Goal: Task Accomplishment & Management: Manage account settings

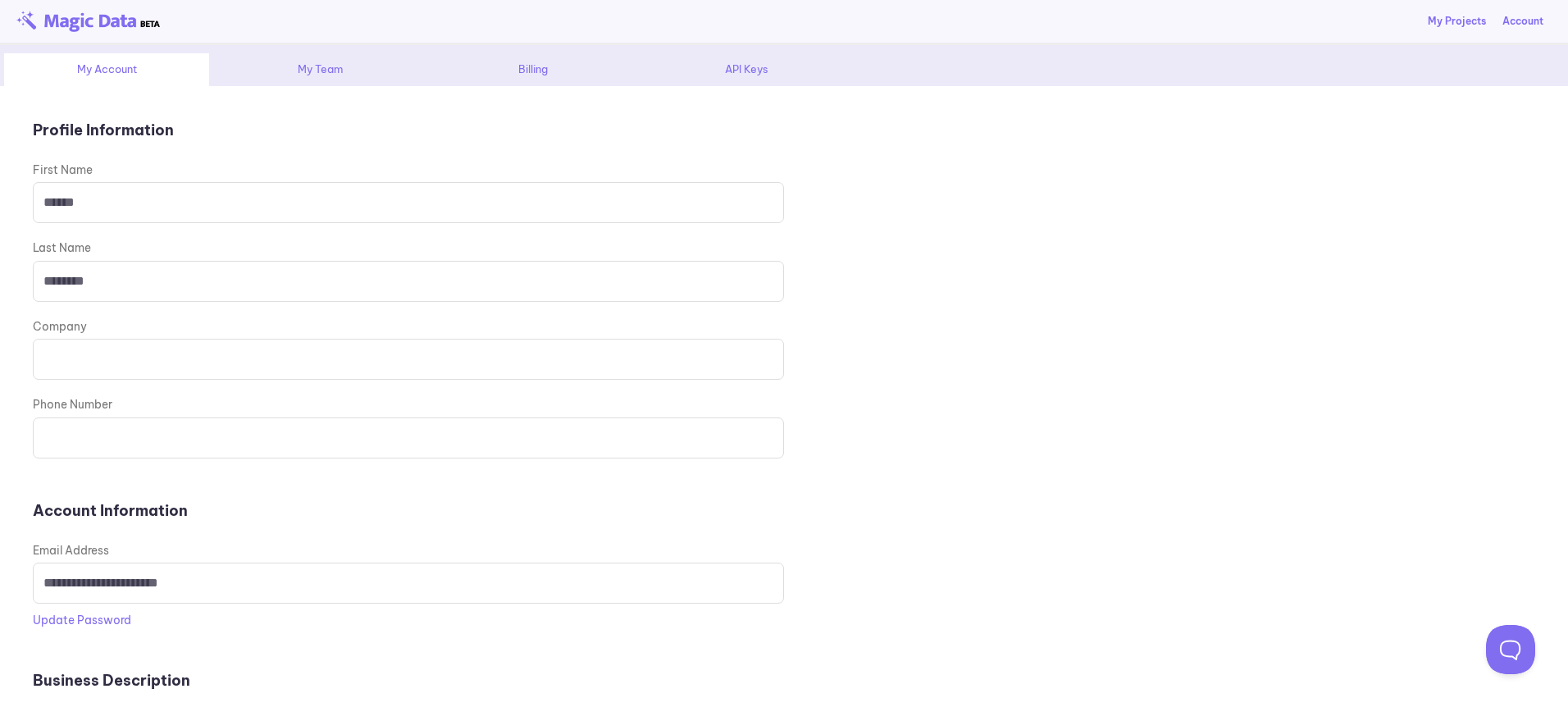
click at [308, 82] on div "My Team" at bounding box center [320, 69] width 205 height 33
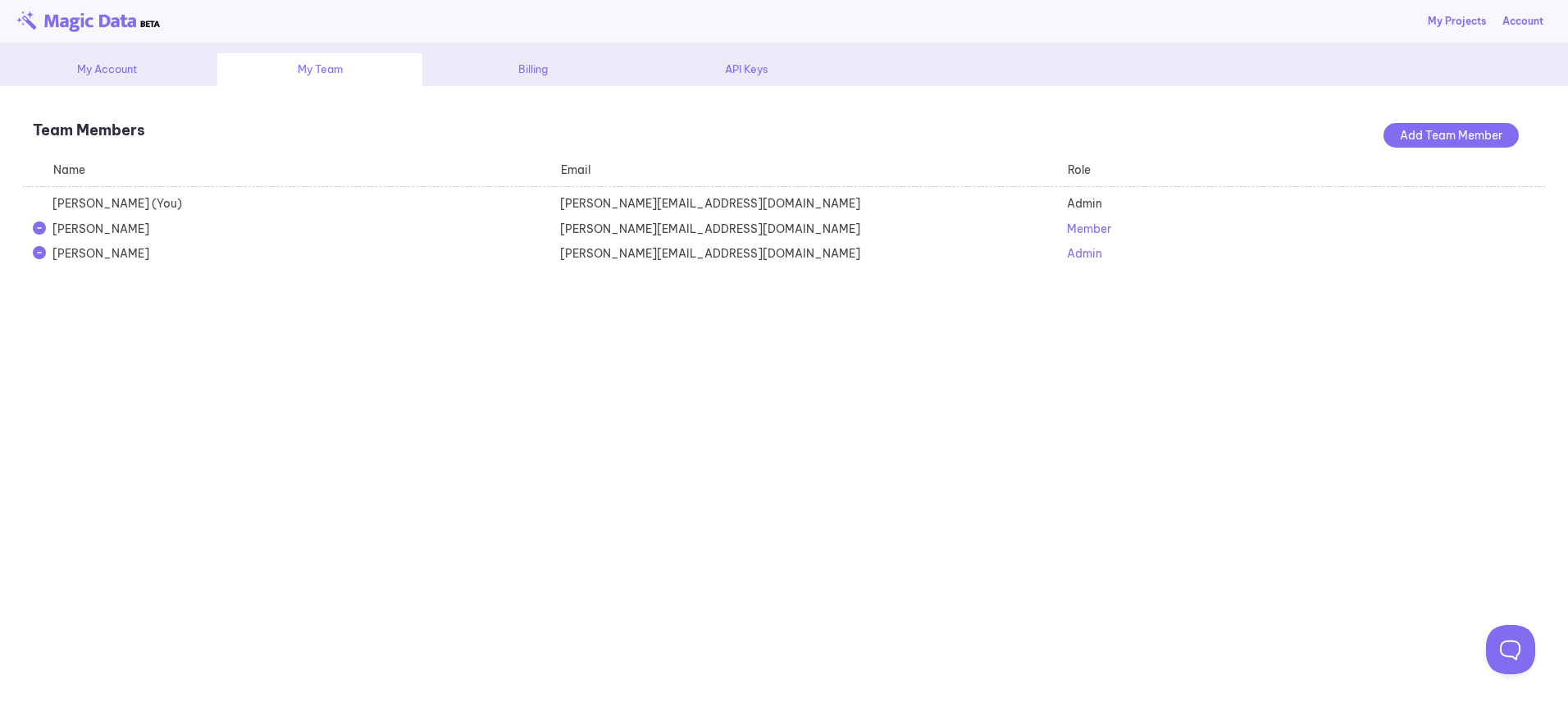
click at [129, 236] on div "[PERSON_NAME]" at bounding box center [296, 229] width 507 height 17
click at [609, 230] on div "[PERSON_NAME][EMAIL_ADDRESS][DOMAIN_NAME]" at bounding box center [804, 229] width 507 height 17
click at [1075, 230] on span "Member" at bounding box center [1089, 229] width 45 height 15
click at [1106, 259] on div "Admin" at bounding box center [1121, 257] width 66 height 17
click at [115, 234] on div "[PERSON_NAME]" at bounding box center [296, 229] width 507 height 17
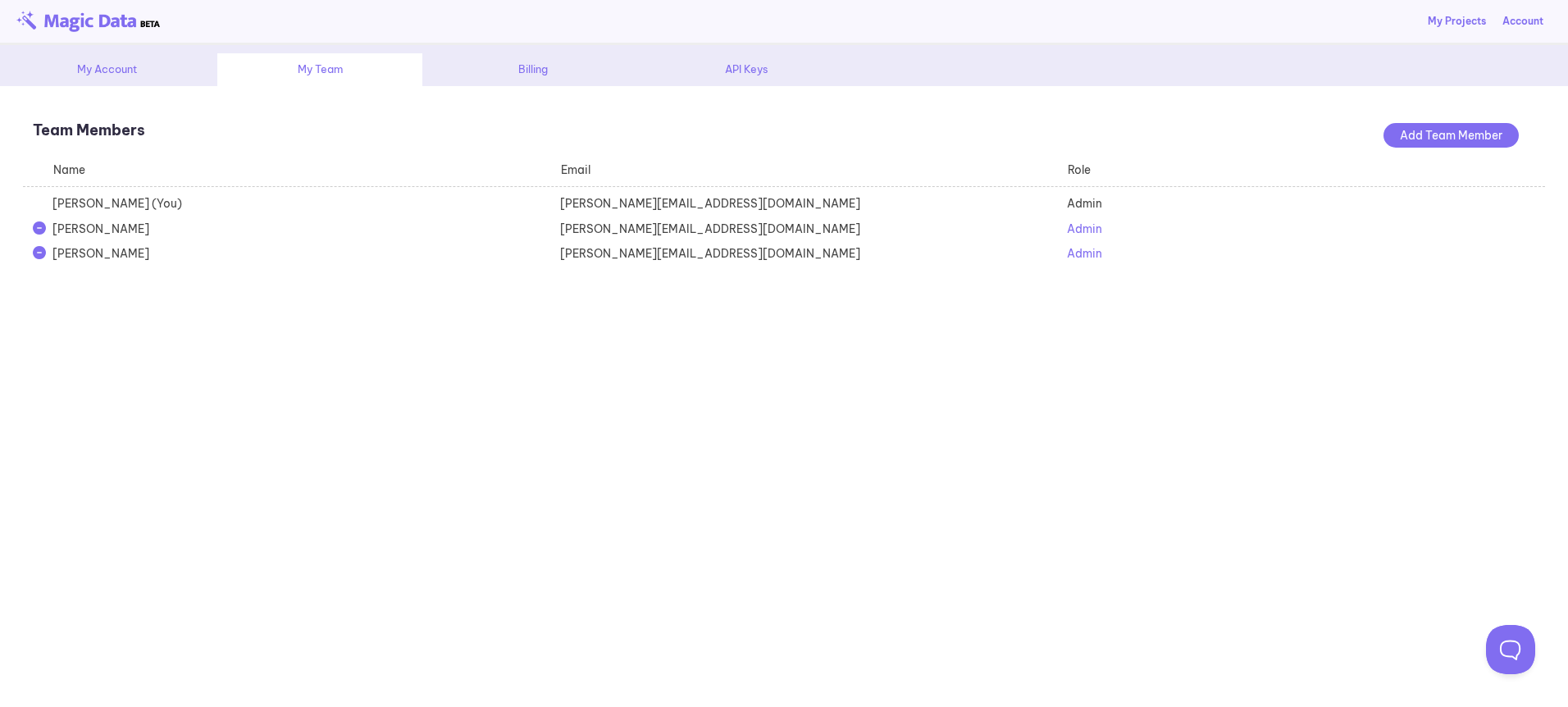
click at [598, 228] on div "[PERSON_NAME][EMAIL_ADDRESS][DOMAIN_NAME]" at bounding box center [804, 229] width 507 height 17
click at [538, 78] on div "Billing" at bounding box center [532, 69] width 205 height 33
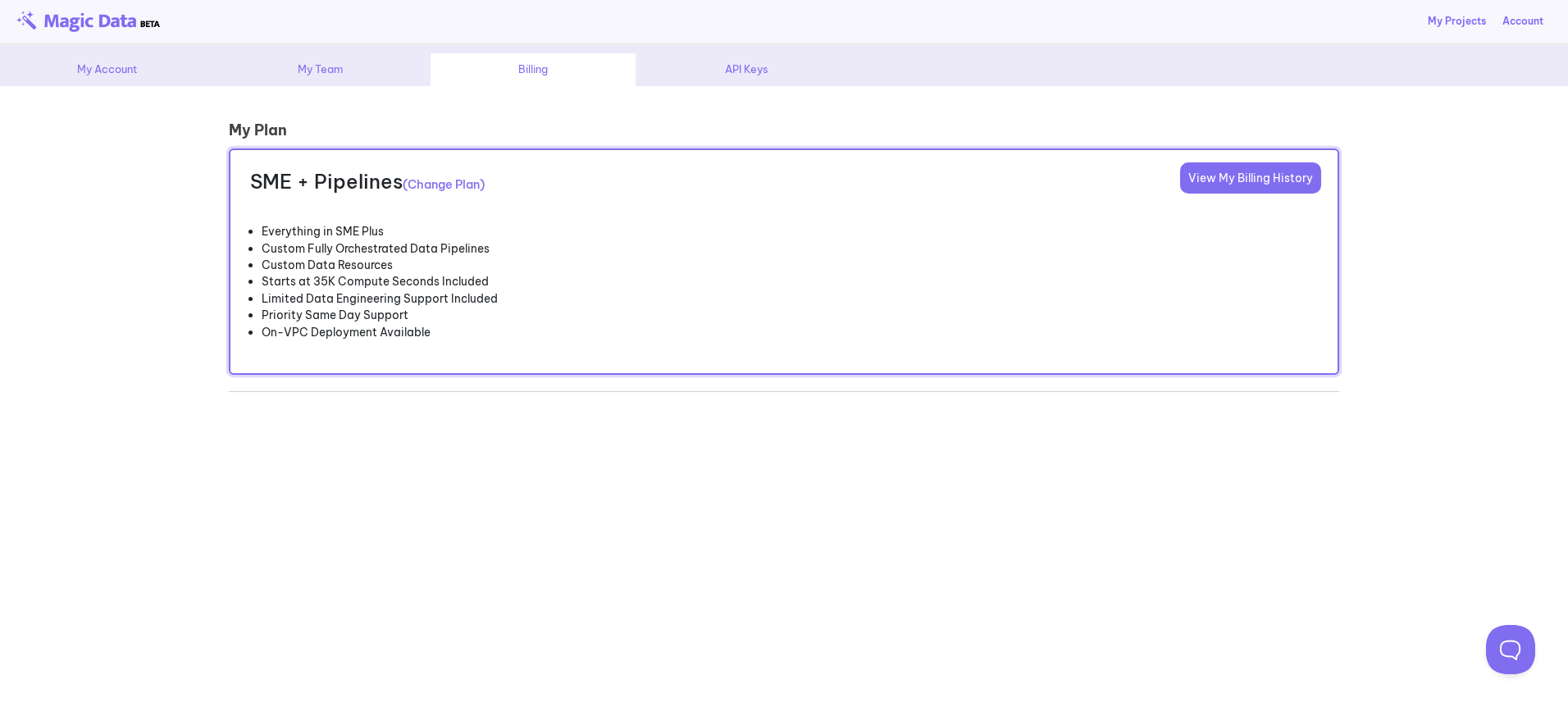
click at [758, 73] on div "API Keys" at bounding box center [746, 69] width 205 height 33
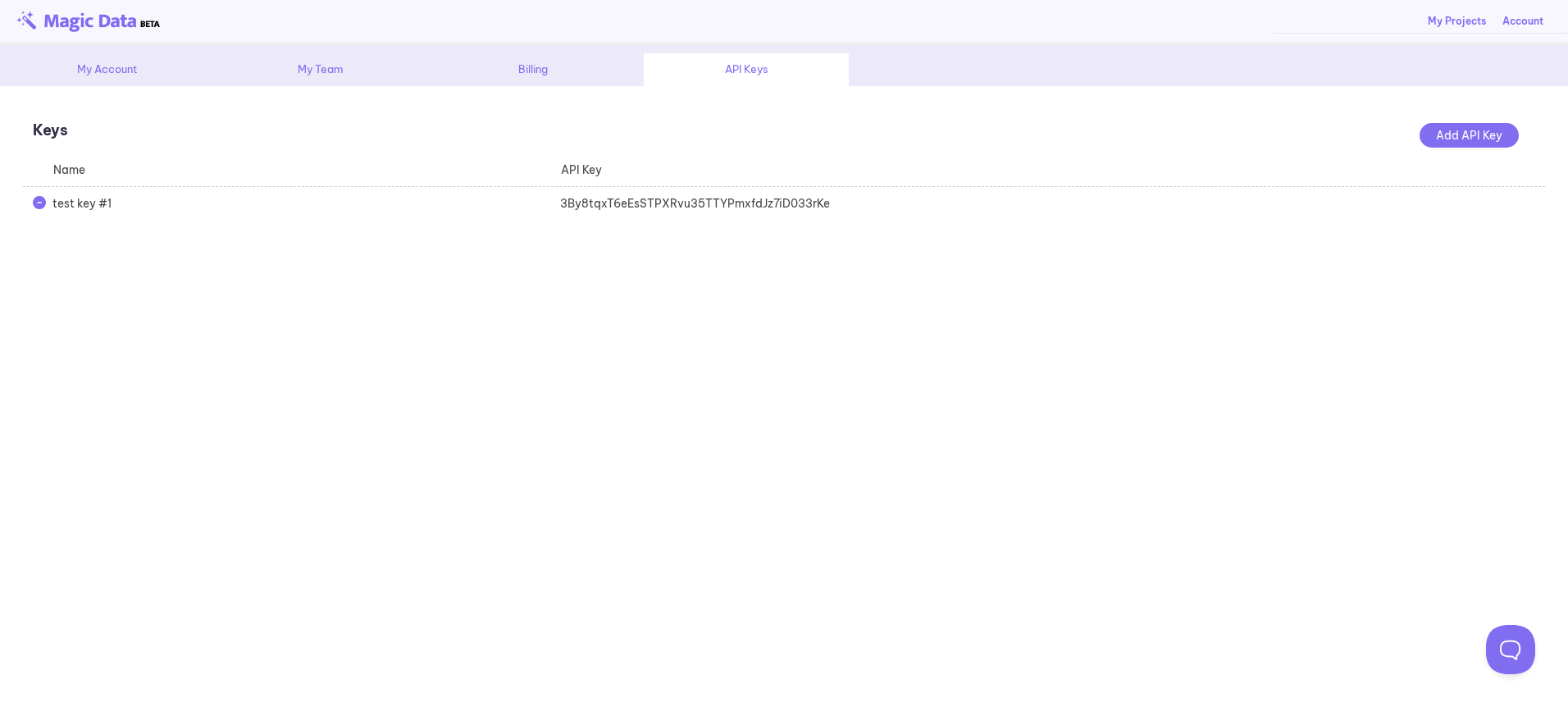
click at [1517, 27] on div "Account" at bounding box center [1522, 21] width 41 height 15
click at [1317, 121] on link "Logout" at bounding box center [1300, 119] width 36 height 12
